Goal: Check status: Check status

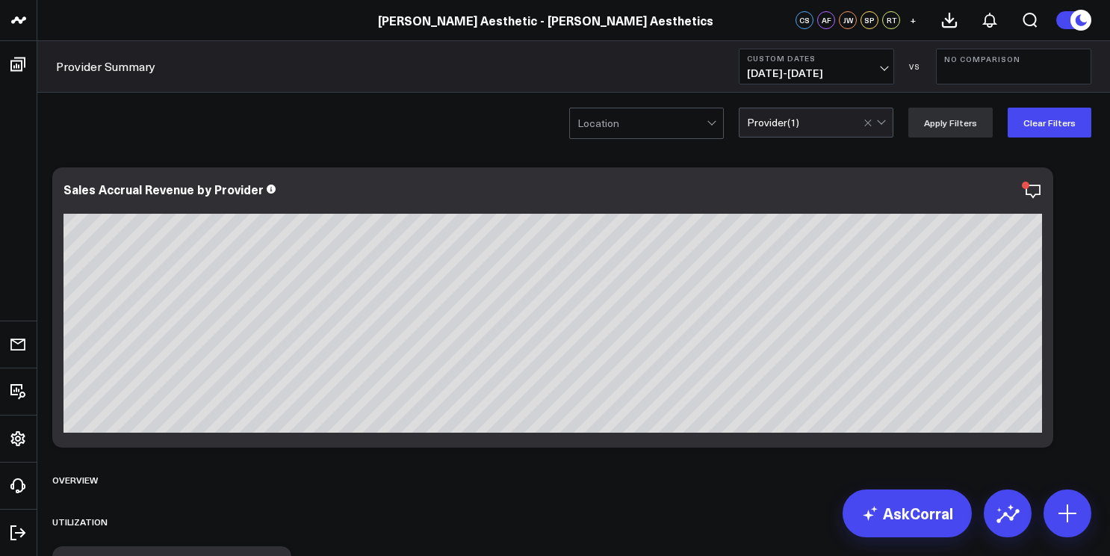
click at [790, 72] on span "[DATE] - [DATE]" at bounding box center [816, 73] width 139 height 12
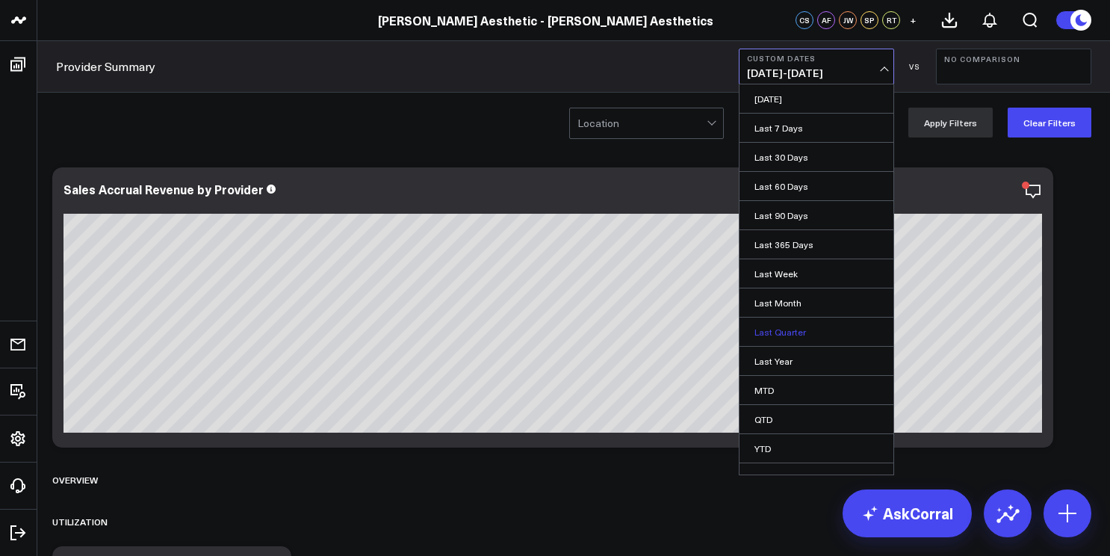
scroll to position [17, 0]
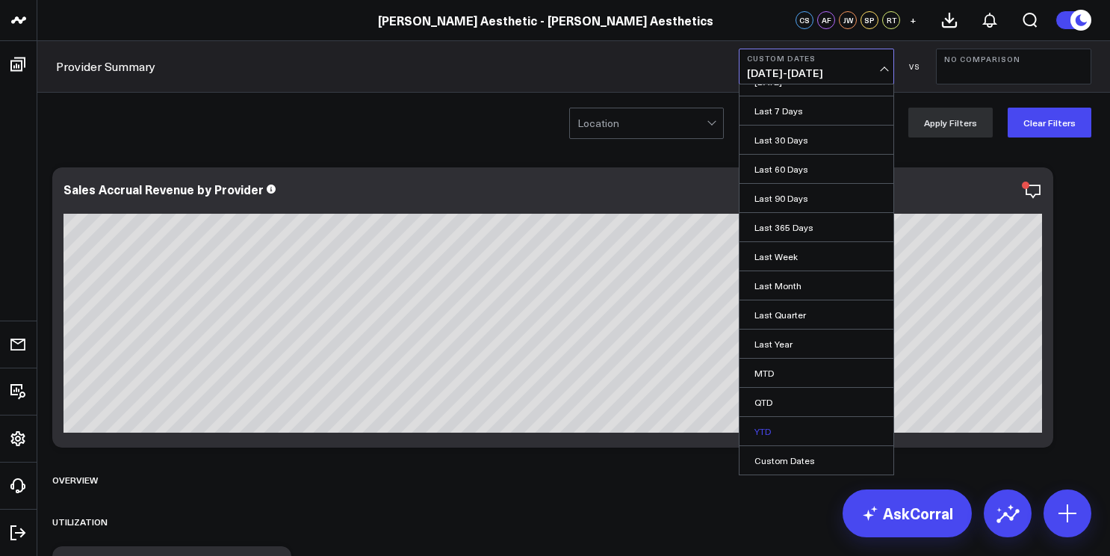
click at [776, 436] on link "YTD" at bounding box center [817, 431] width 154 height 28
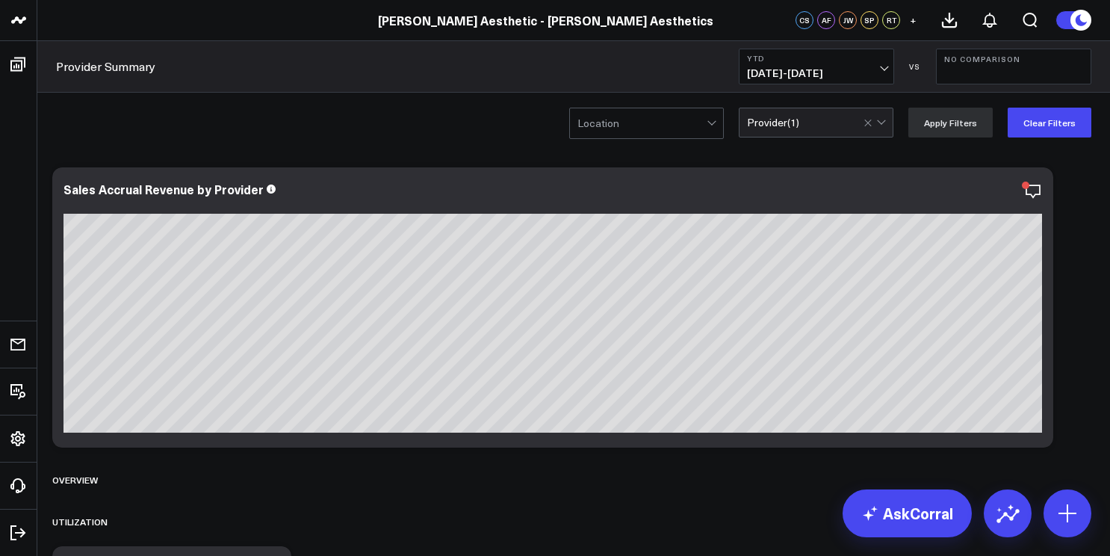
click at [1000, 76] on button "No Comparison" at bounding box center [1013, 67] width 155 height 36
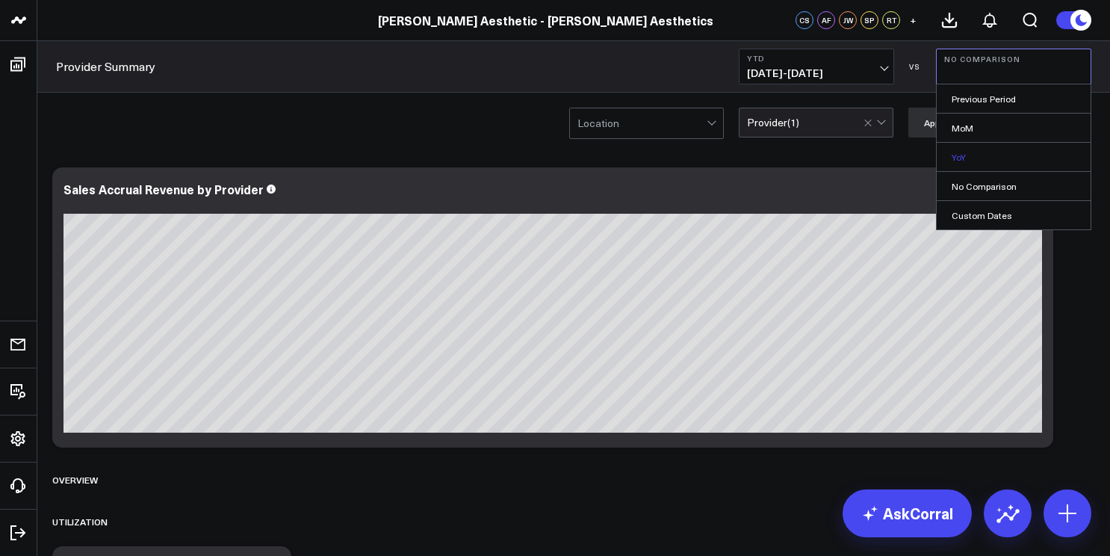
click at [983, 164] on link "YoY" at bounding box center [1014, 157] width 154 height 28
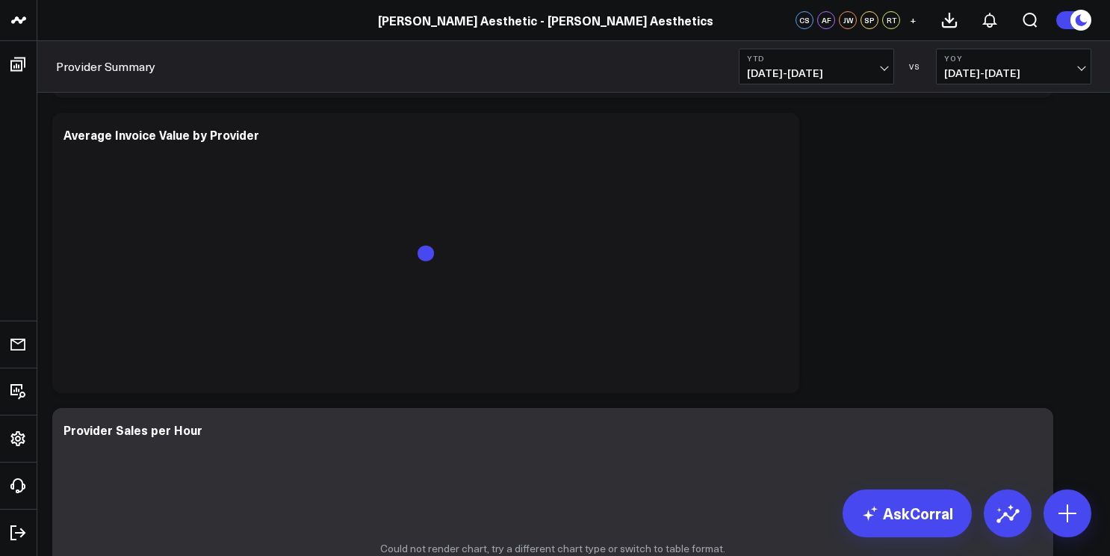
scroll to position [1888, 0]
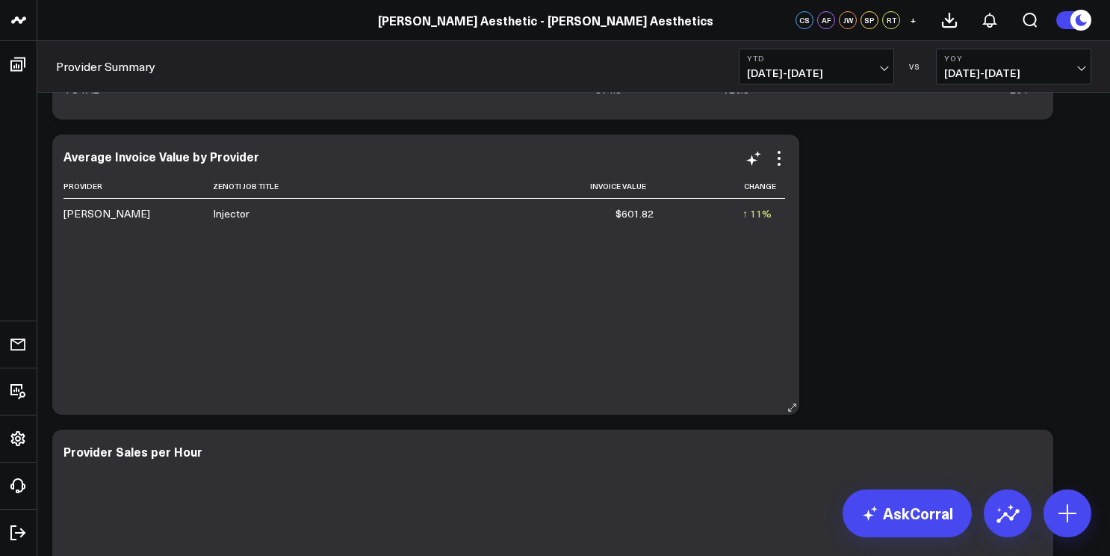
click at [451, 370] on div "Provider Zenoti Job Title Invoice Value Change [PERSON_NAME] Injector $601.82 ↑…" at bounding box center [426, 287] width 725 height 226
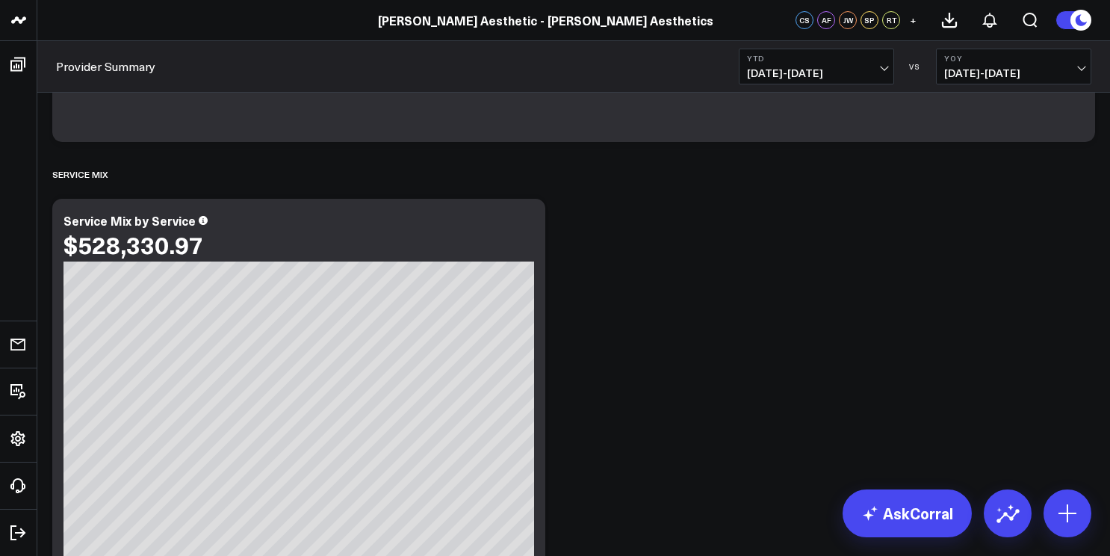
scroll to position [2773, 0]
